Goal: Task Accomplishment & Management: Manage account settings

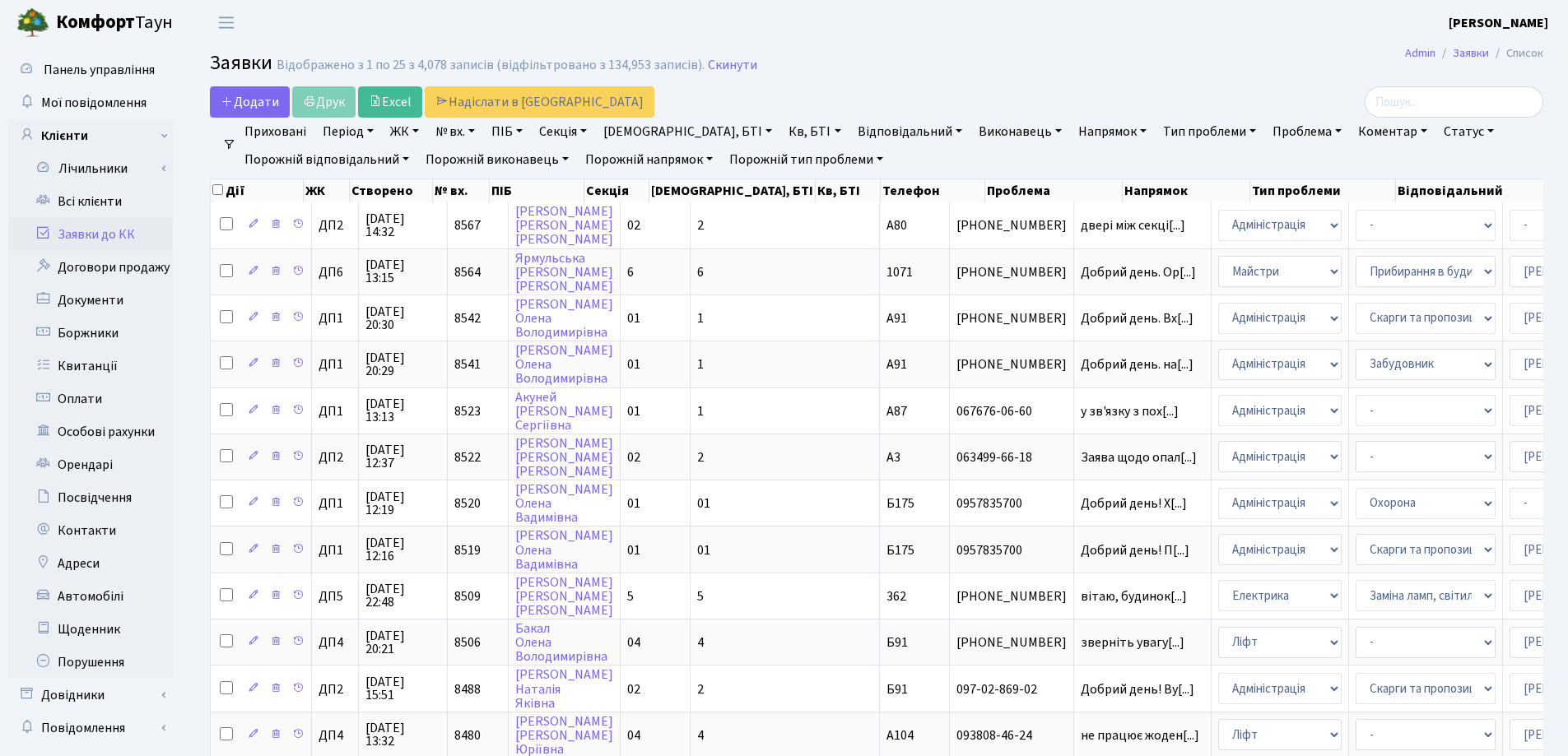
select select "25"
click at [723, 65] on link "Скинути" at bounding box center [732, 65] width 50 height 16
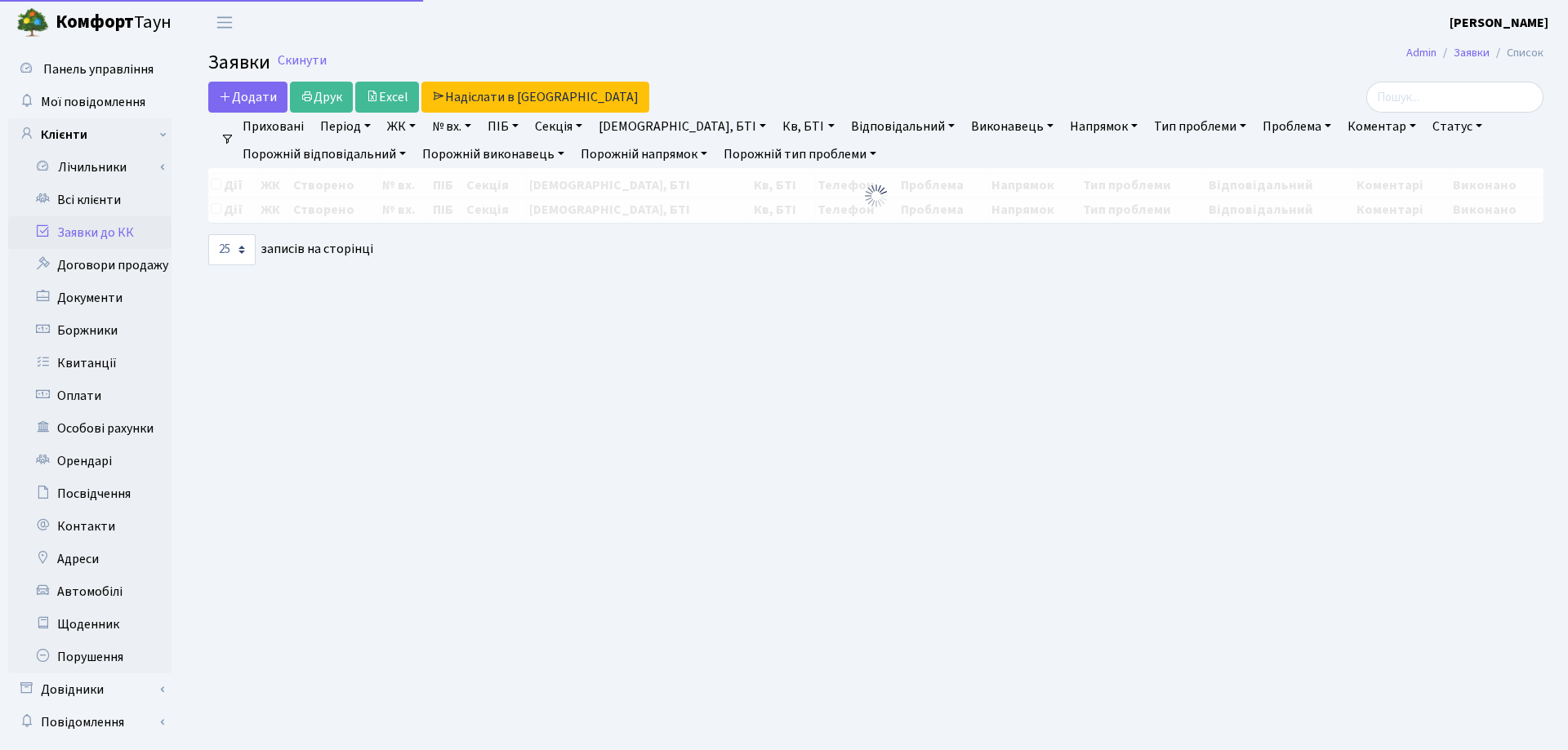
select select "25"
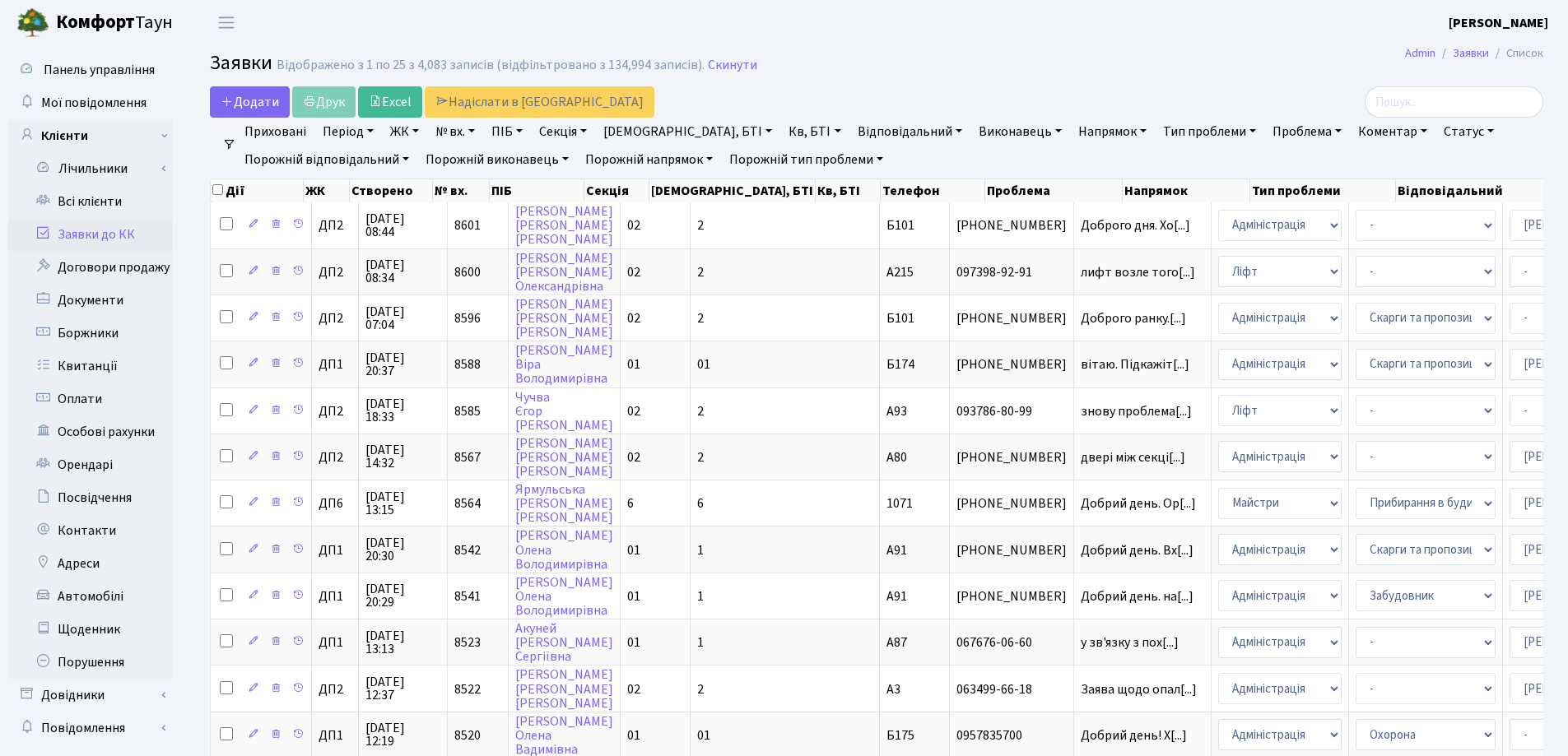
click at [105, 235] on link "Заявки до КК" at bounding box center [90, 234] width 164 height 33
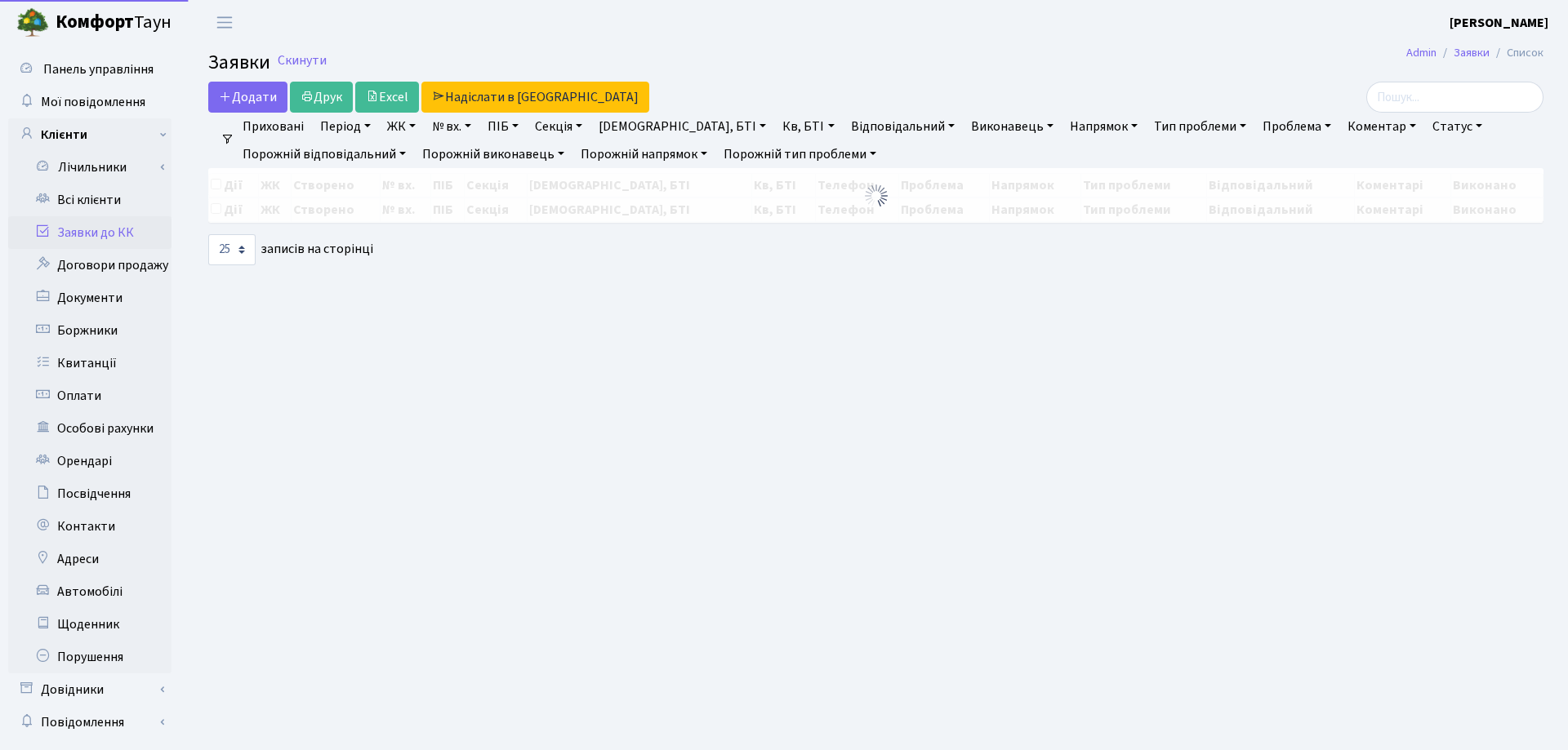
select select "25"
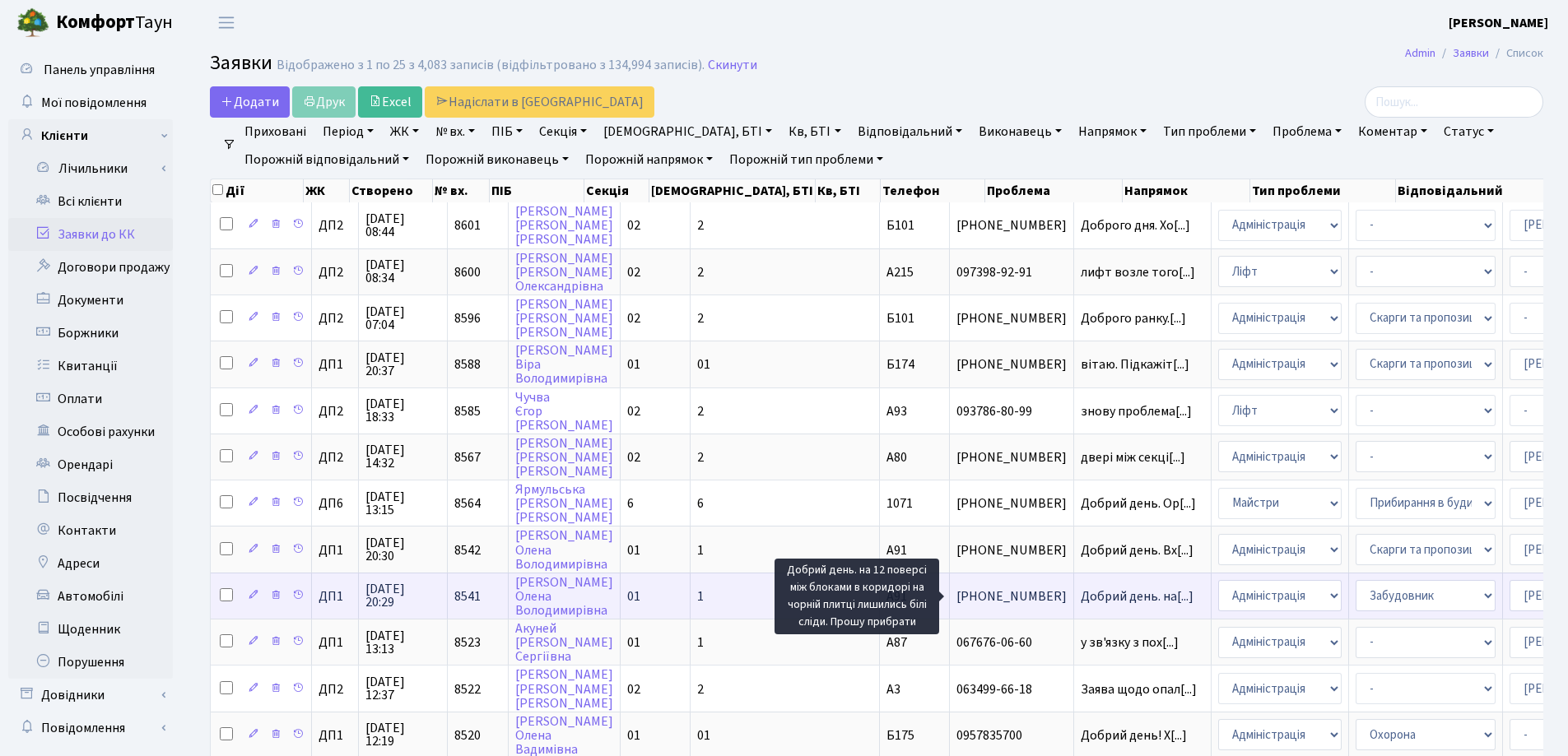
click at [1081, 597] on span "Добрий день. на[...]" at bounding box center [1136, 596] width 112 height 18
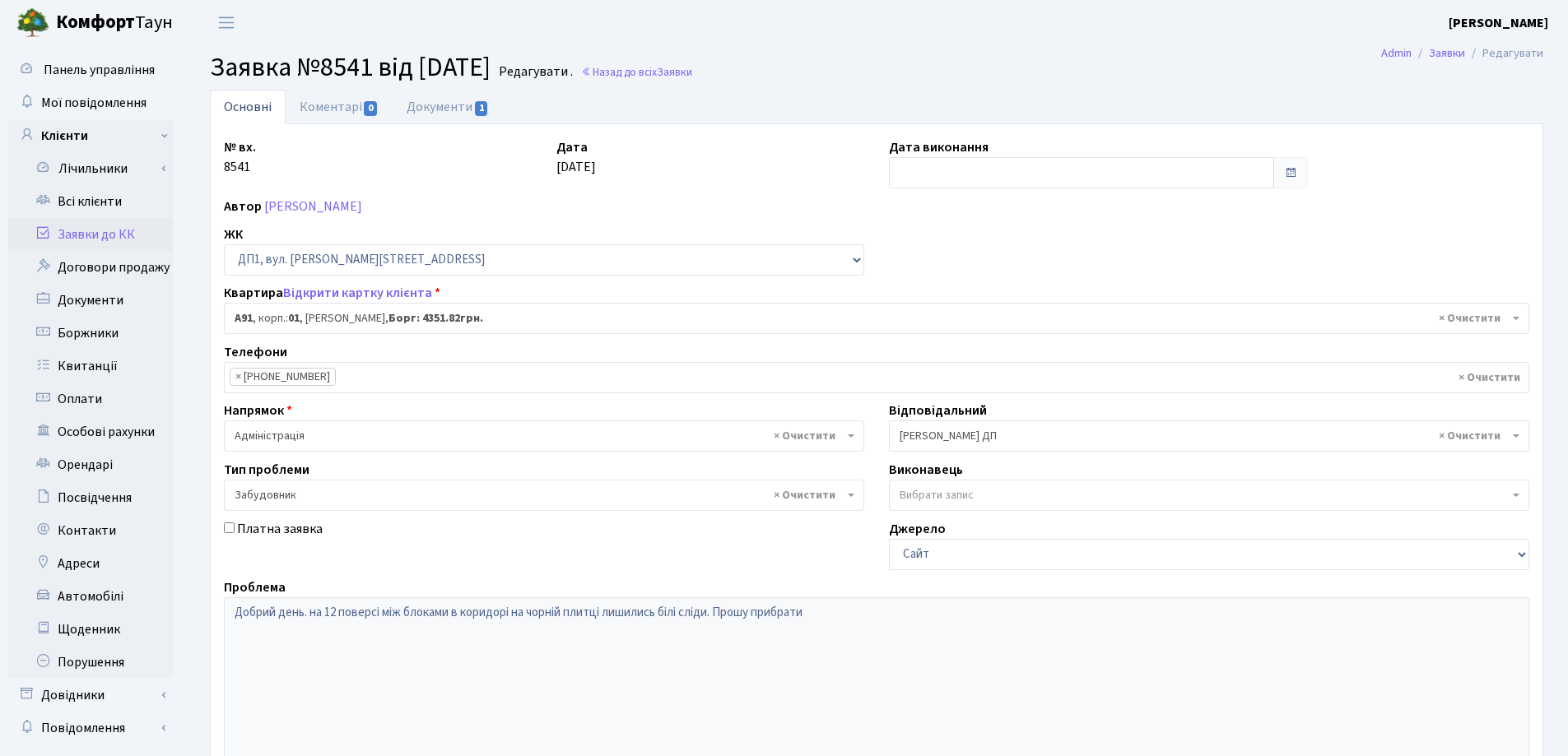
select select "29719"
select select "64"
click at [77, 200] on link "Всі клієнти" at bounding box center [90, 201] width 164 height 33
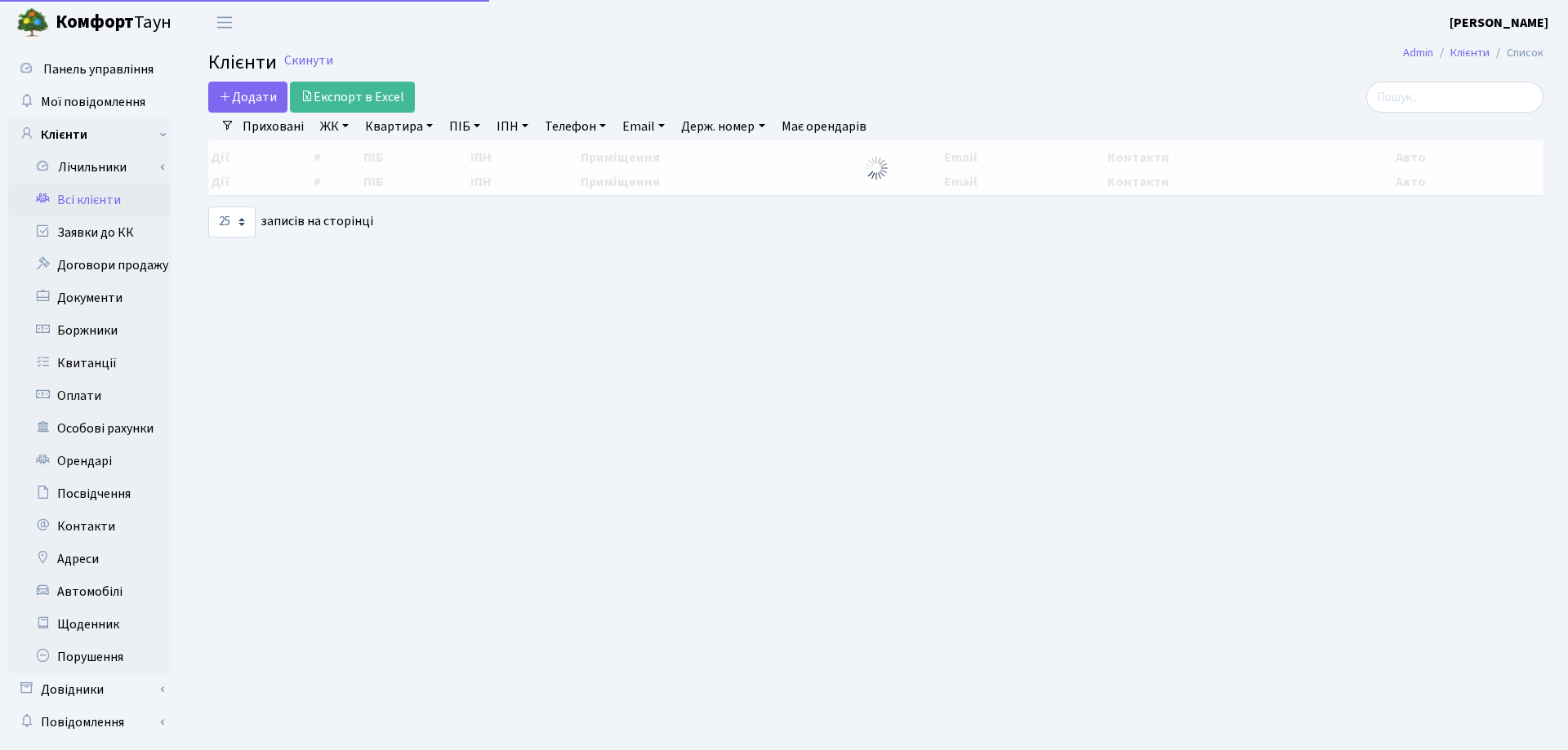
select select "25"
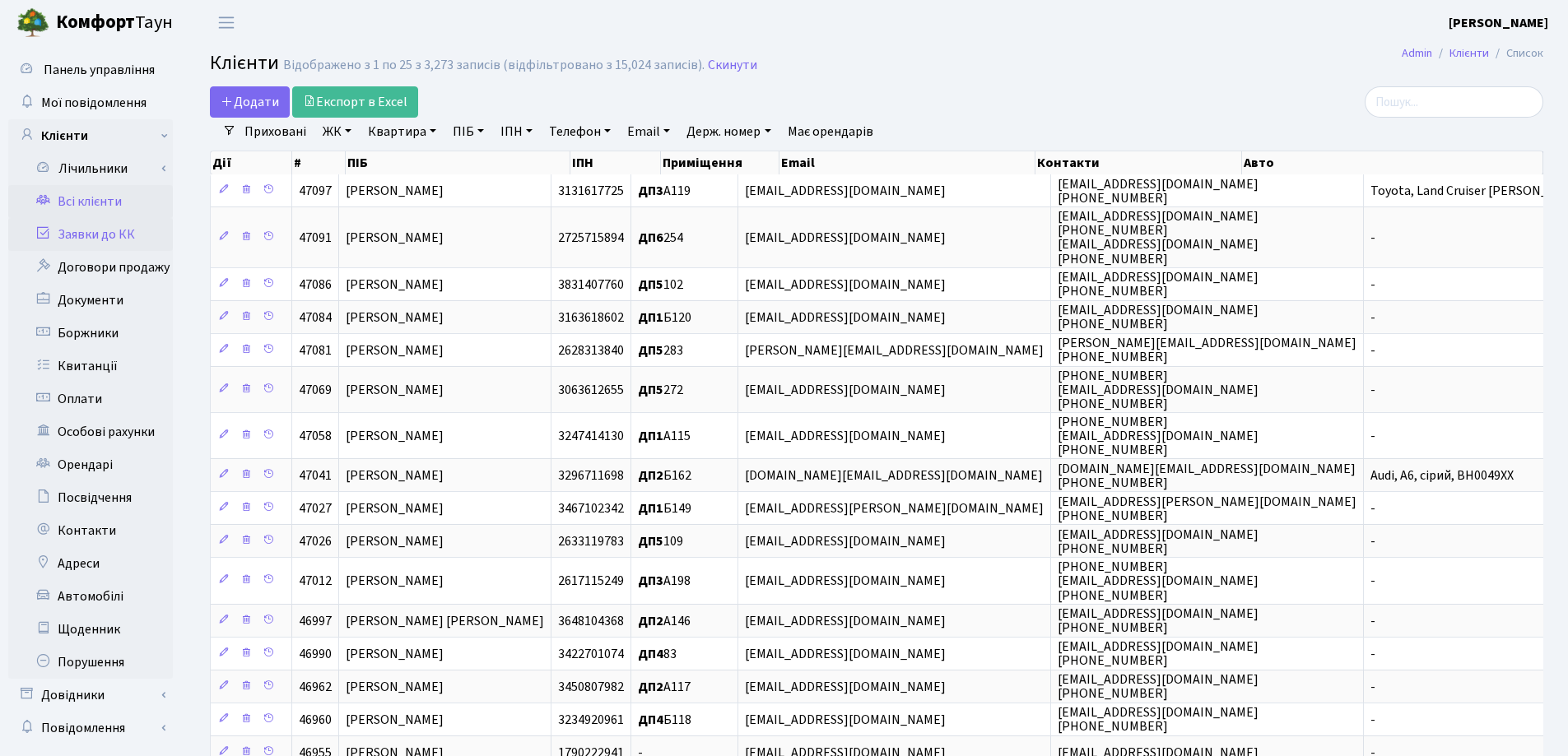
click at [101, 237] on link "Заявки до КК" at bounding box center [90, 234] width 164 height 33
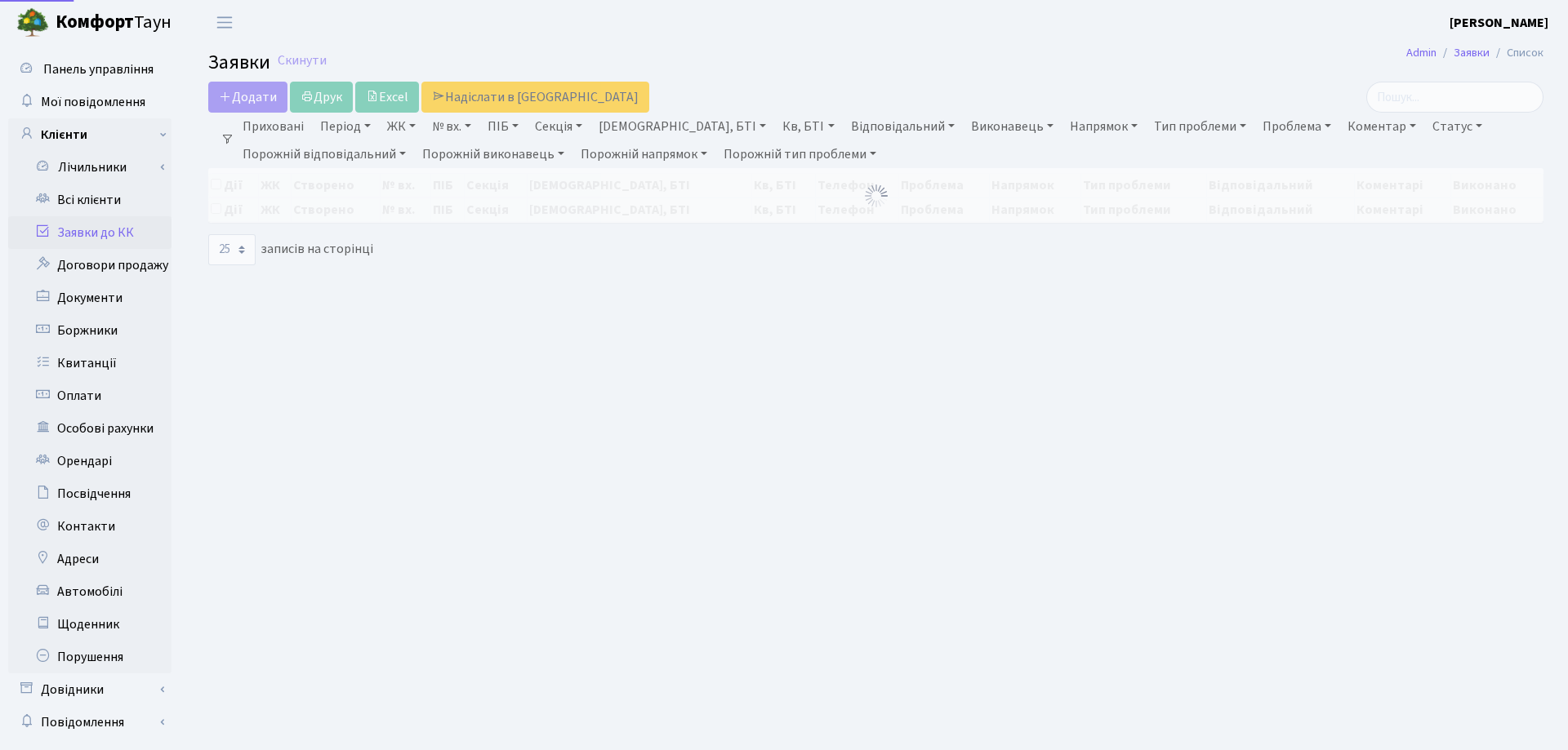
select select "25"
